Goal: Information Seeking & Learning: Find specific fact

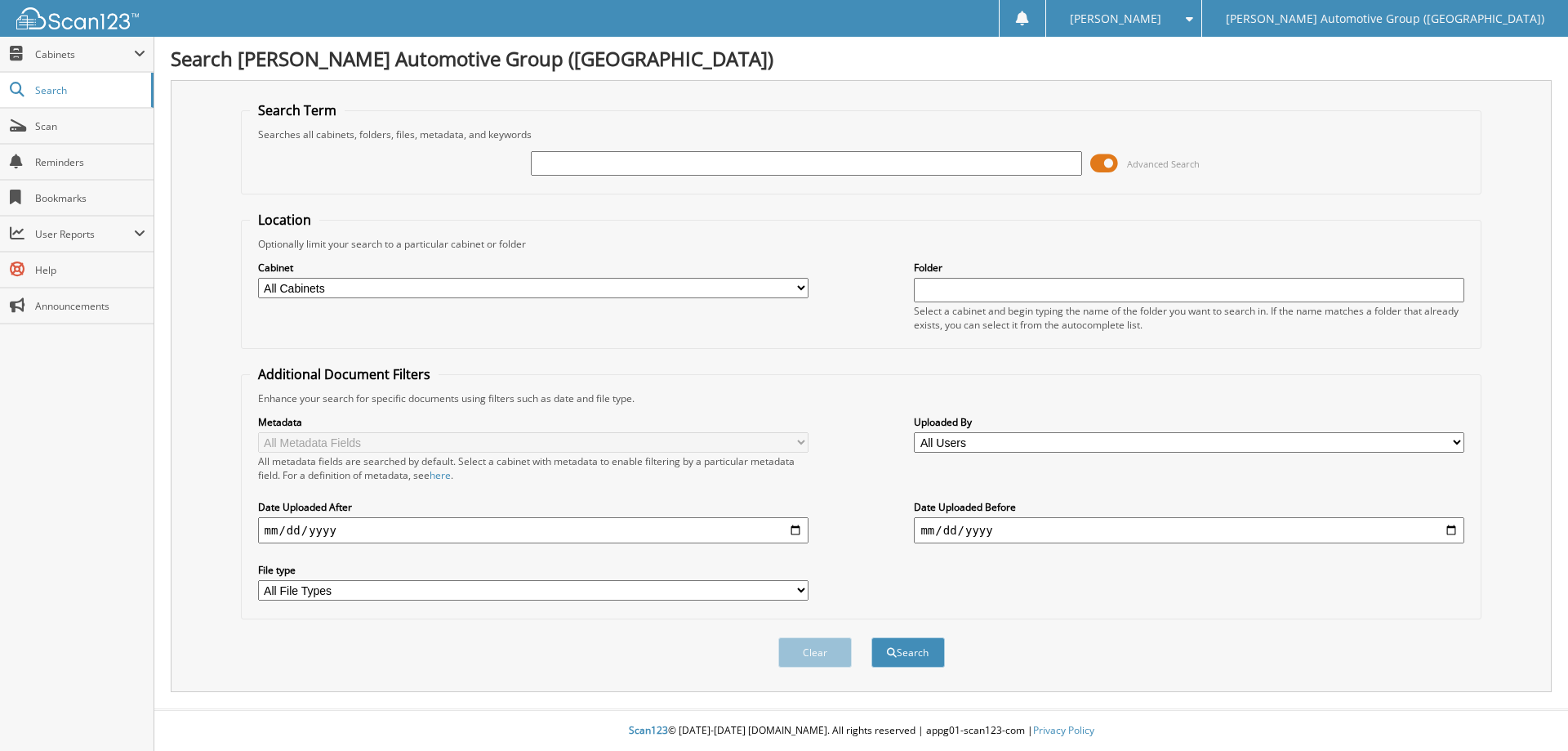
click at [555, 159] on input "text" at bounding box center [806, 162] width 551 height 24
type input "218569"
click at [871, 637] on button "Search" at bounding box center [907, 652] width 73 height 30
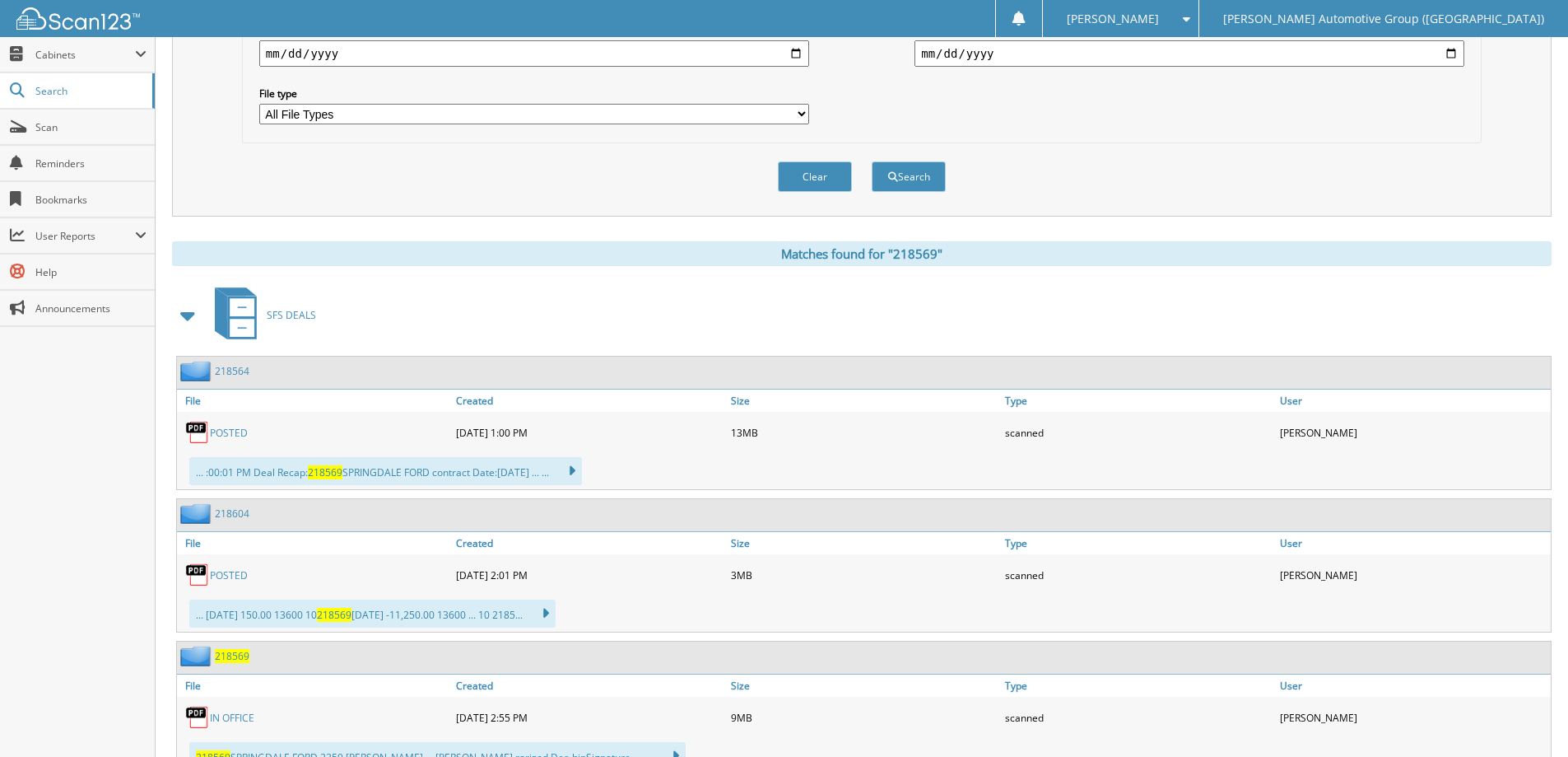
scroll to position [494, 0]
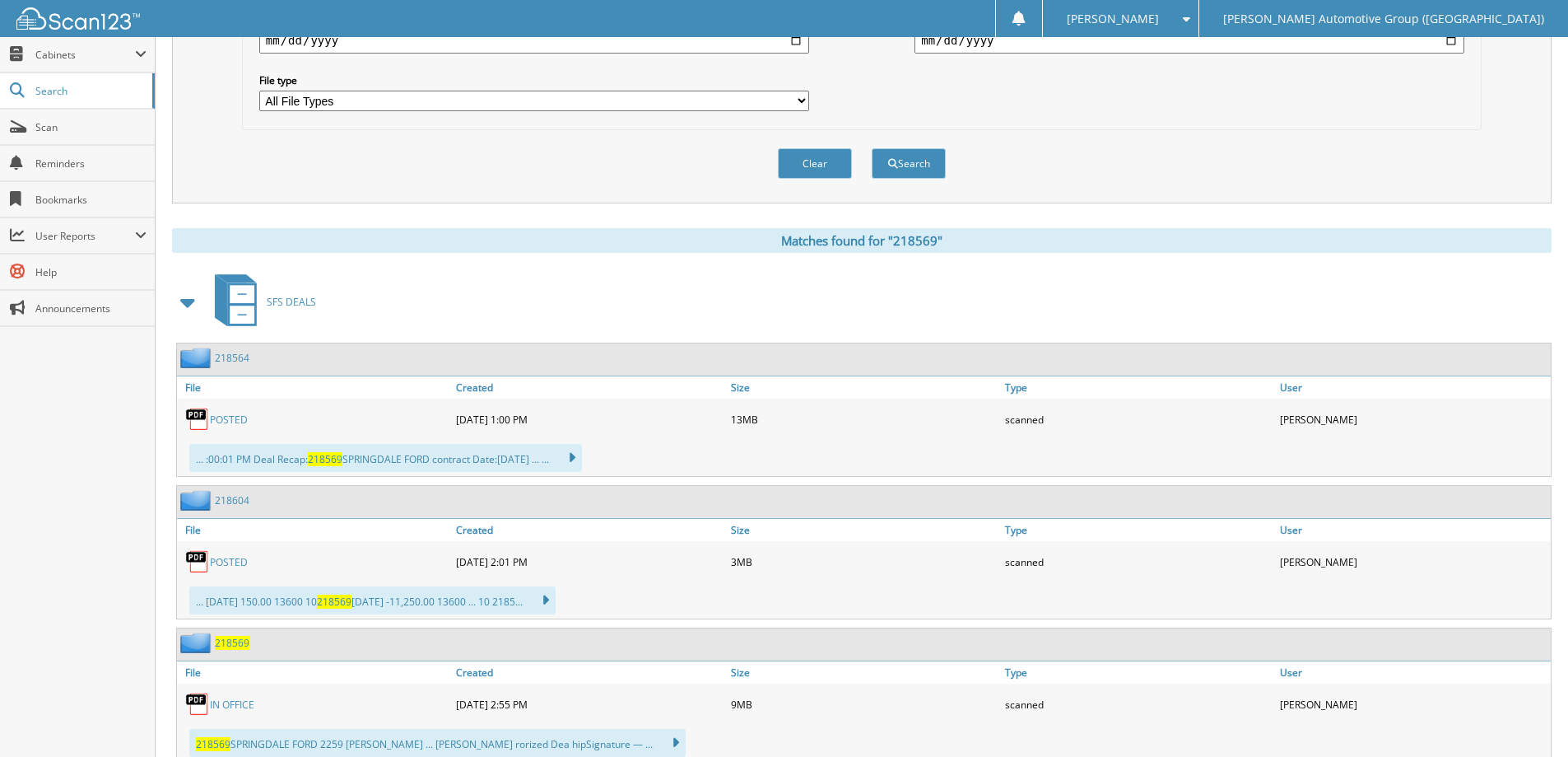
click at [221, 419] on link "POSTED" at bounding box center [229, 419] width 38 height 14
